Goal: Task Accomplishment & Management: Manage account settings

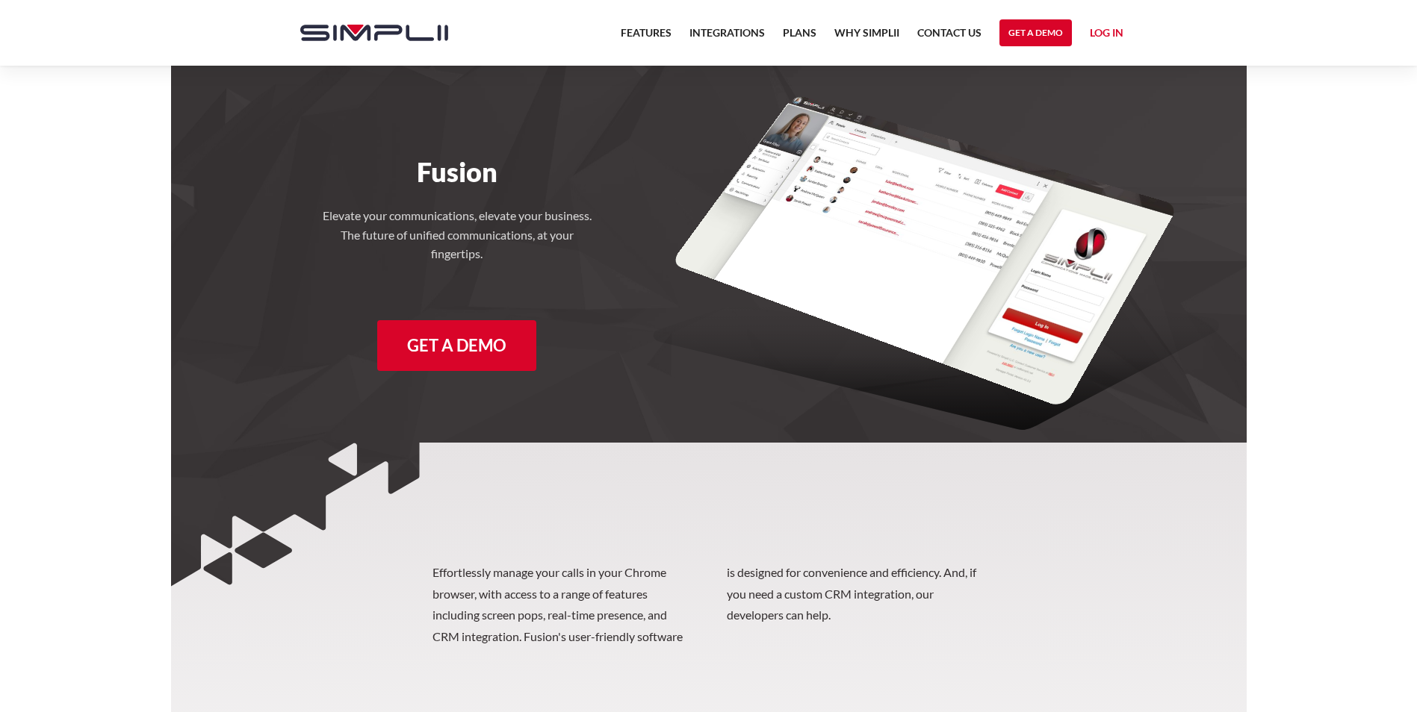
click at [1110, 38] on link "Log in" at bounding box center [1107, 35] width 34 height 22
click at [1087, 75] on link "Manager Portal" at bounding box center [1076, 78] width 95 height 24
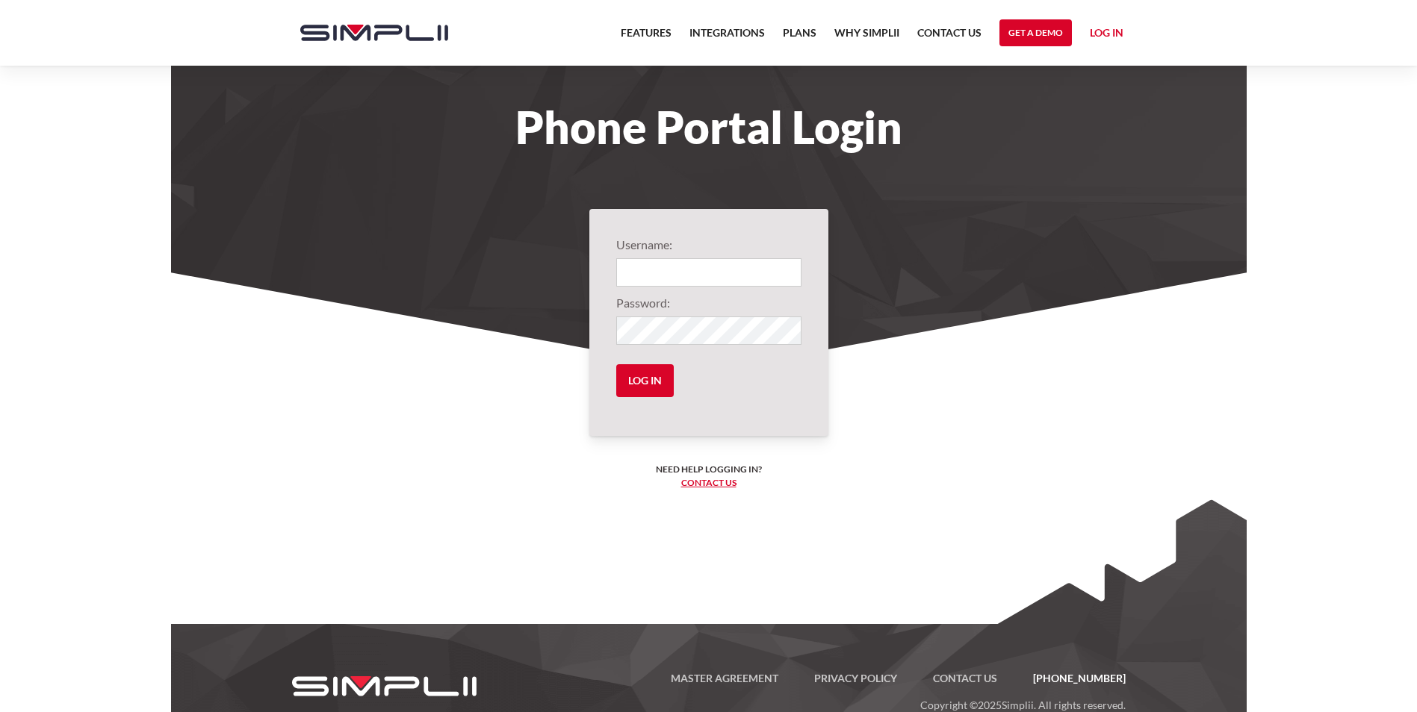
click at [666, 278] on input "Login" at bounding box center [708, 272] width 185 height 28
type input "1001@OpulentWealth"
click at [616, 364] on input "Log in" at bounding box center [645, 380] width 58 height 33
click at [633, 368] on input "Log in" at bounding box center [645, 380] width 58 height 33
click at [660, 380] on input "Log in" at bounding box center [645, 380] width 58 height 33
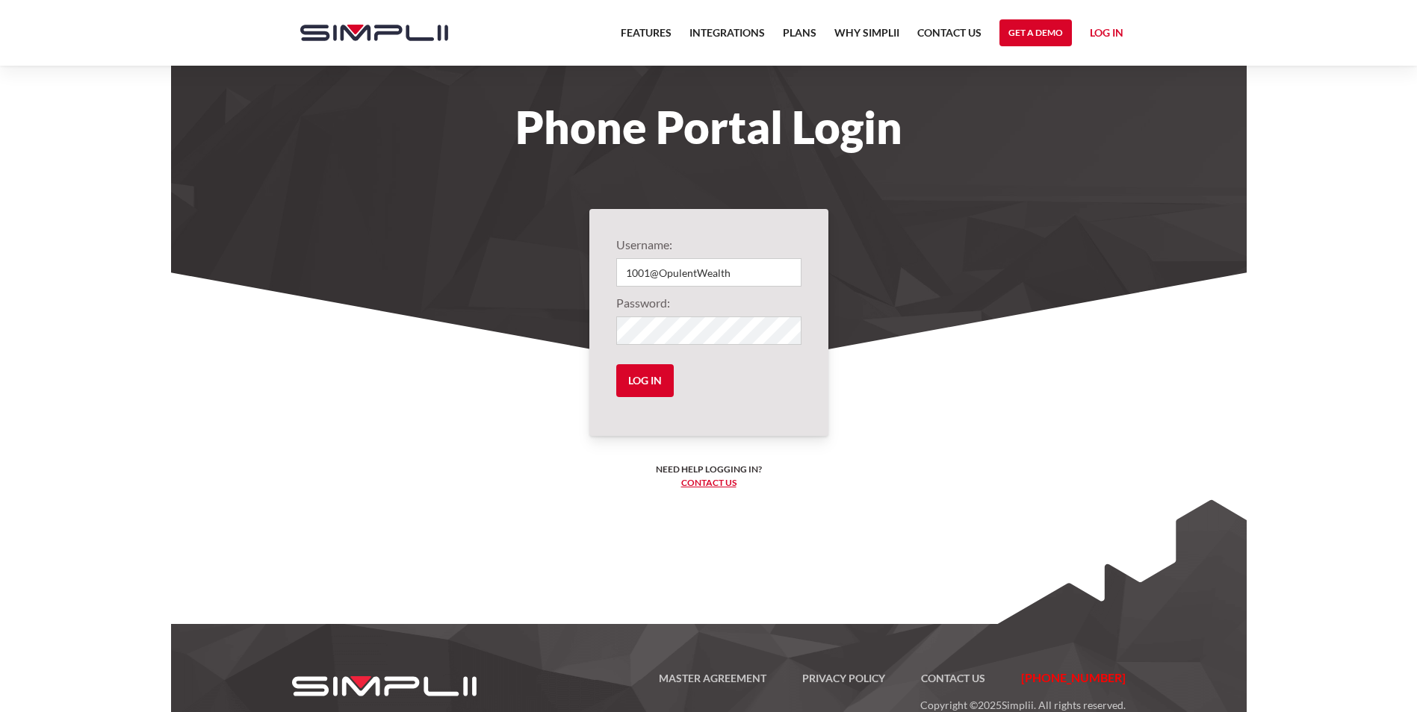
scroll to position [37, 0]
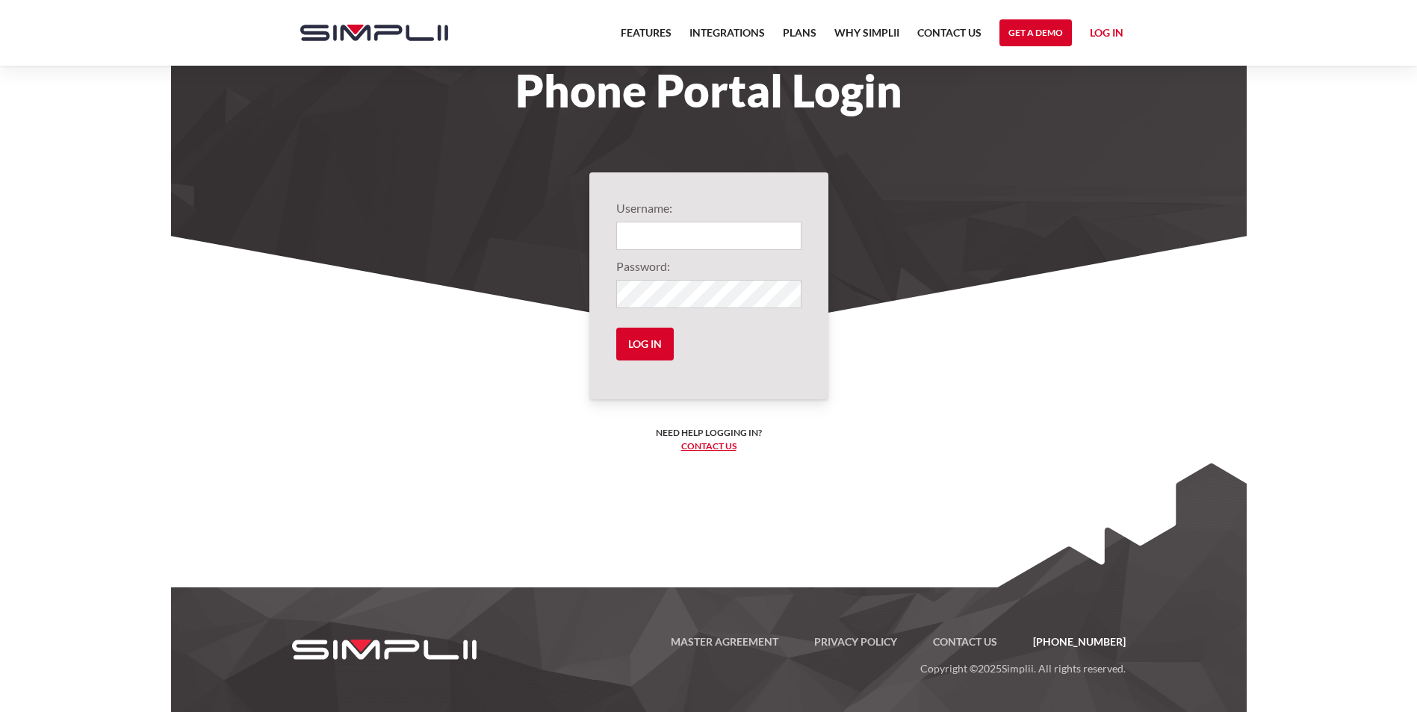
click at [692, 226] on input "Login" at bounding box center [708, 236] width 185 height 28
type input "1001@OpulentWealth"
click at [1109, 39] on link "Log in" at bounding box center [1107, 35] width 34 height 22
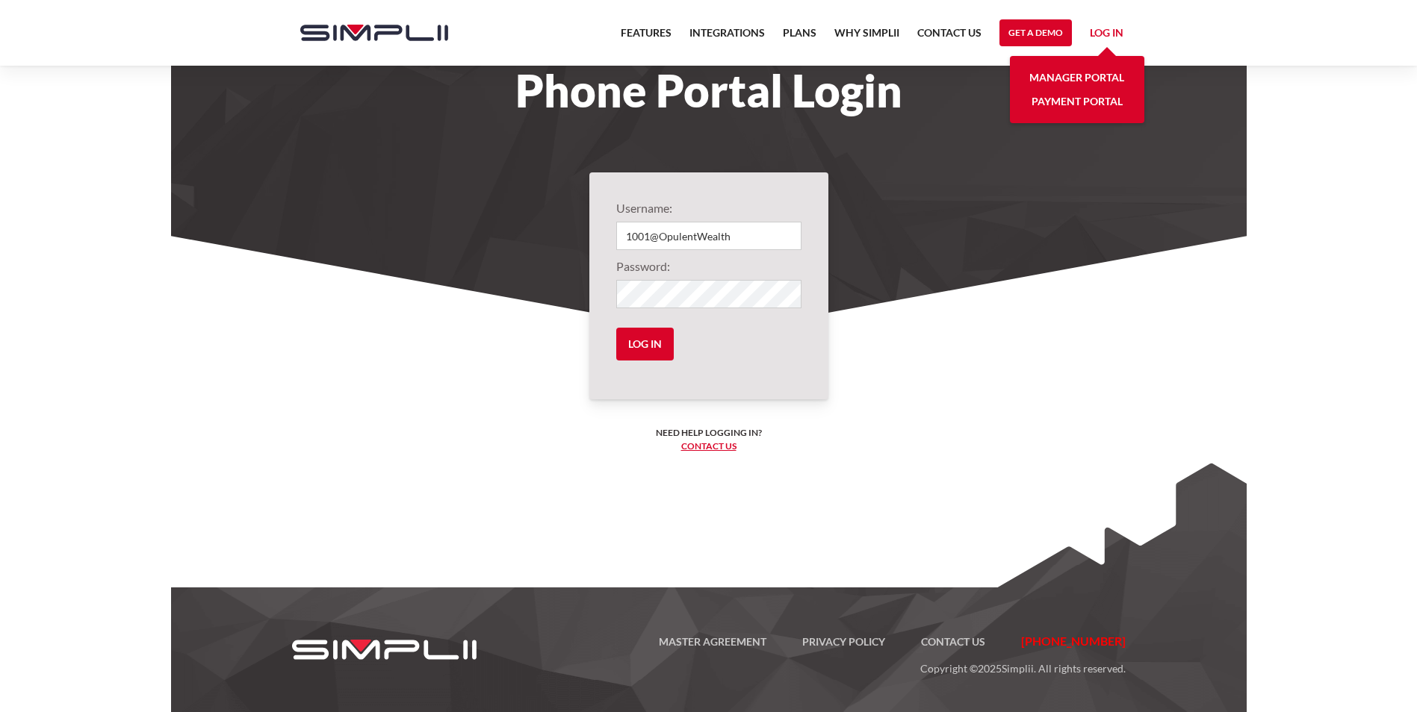
click at [1092, 67] on link "Manager Portal" at bounding box center [1076, 78] width 95 height 24
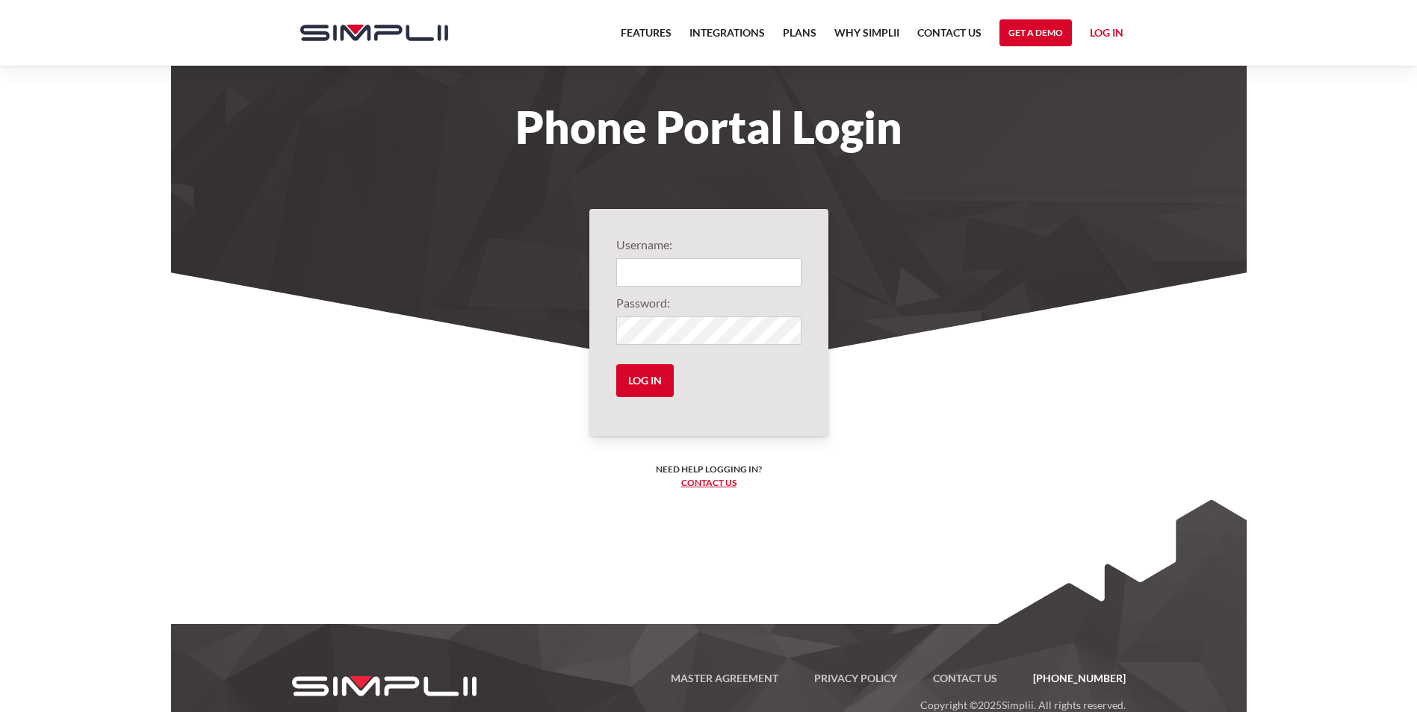
click at [715, 270] on input "Login" at bounding box center [708, 272] width 185 height 28
type input "1001@OpulentWealth"
click at [616, 364] on input "Log in" at bounding box center [645, 380] width 58 height 33
click at [606, 392] on div "Username: 1001@OpulentWealth Password: Log in Need help logging in? ‍ Contact u…" at bounding box center [708, 322] width 239 height 227
click at [635, 386] on input "Log in" at bounding box center [645, 380] width 58 height 33
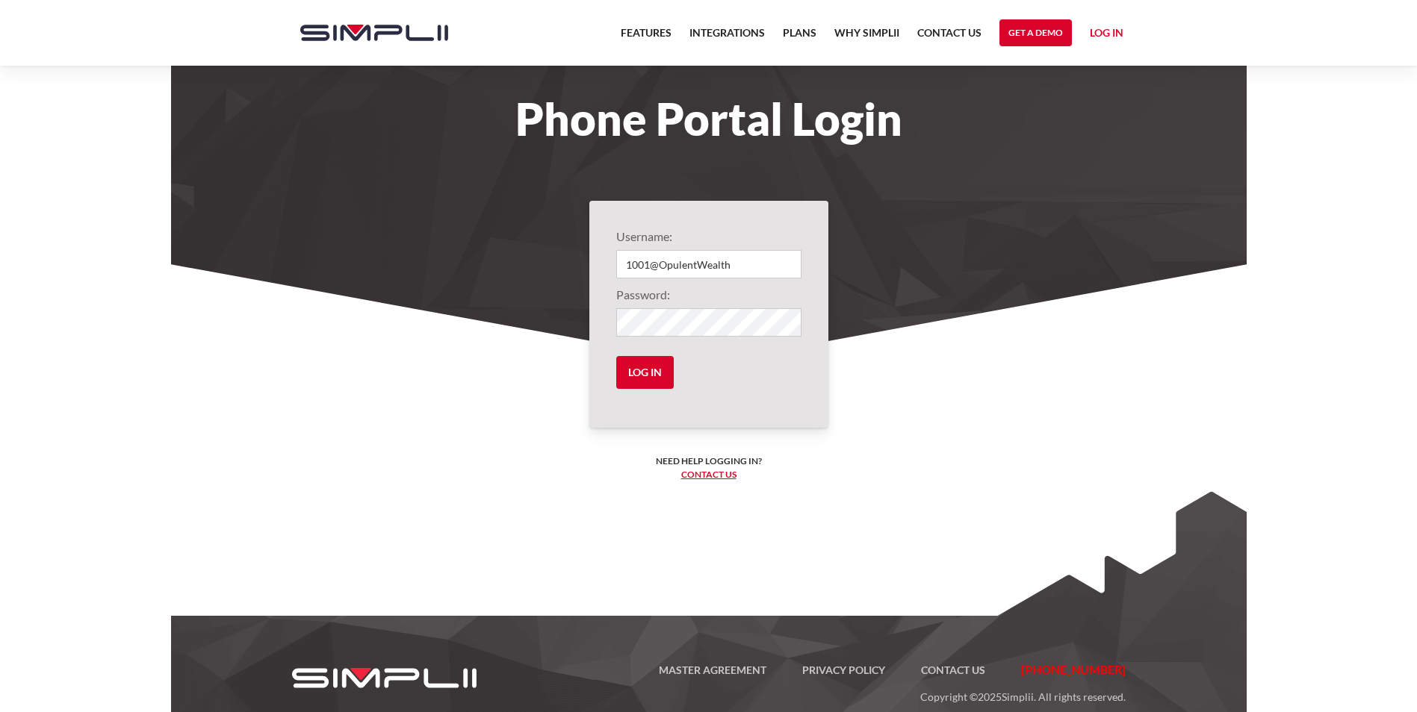
scroll to position [37, 0]
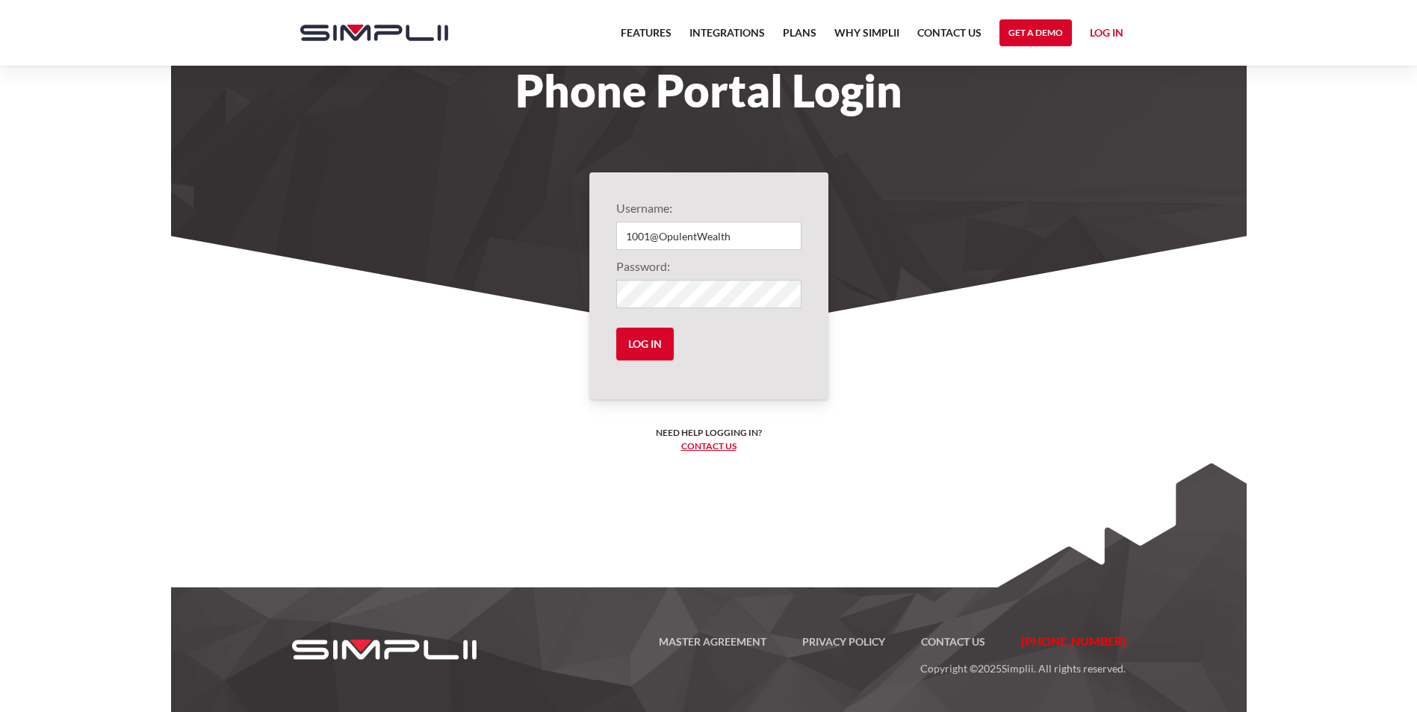
click at [1107, 40] on link "Log in" at bounding box center [1107, 35] width 34 height 22
